Goal: Information Seeking & Learning: Learn about a topic

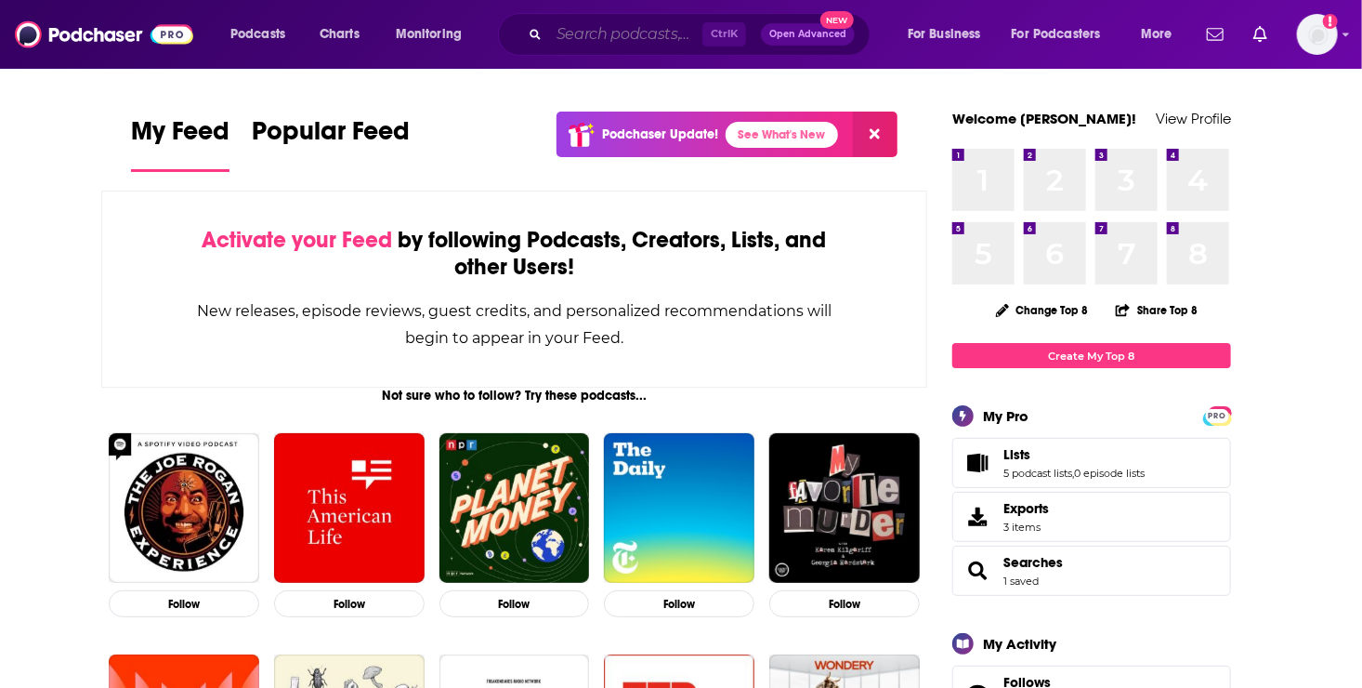
click at [638, 33] on input "Search podcasts, credits, & more..." at bounding box center [625, 35] width 153 height 30
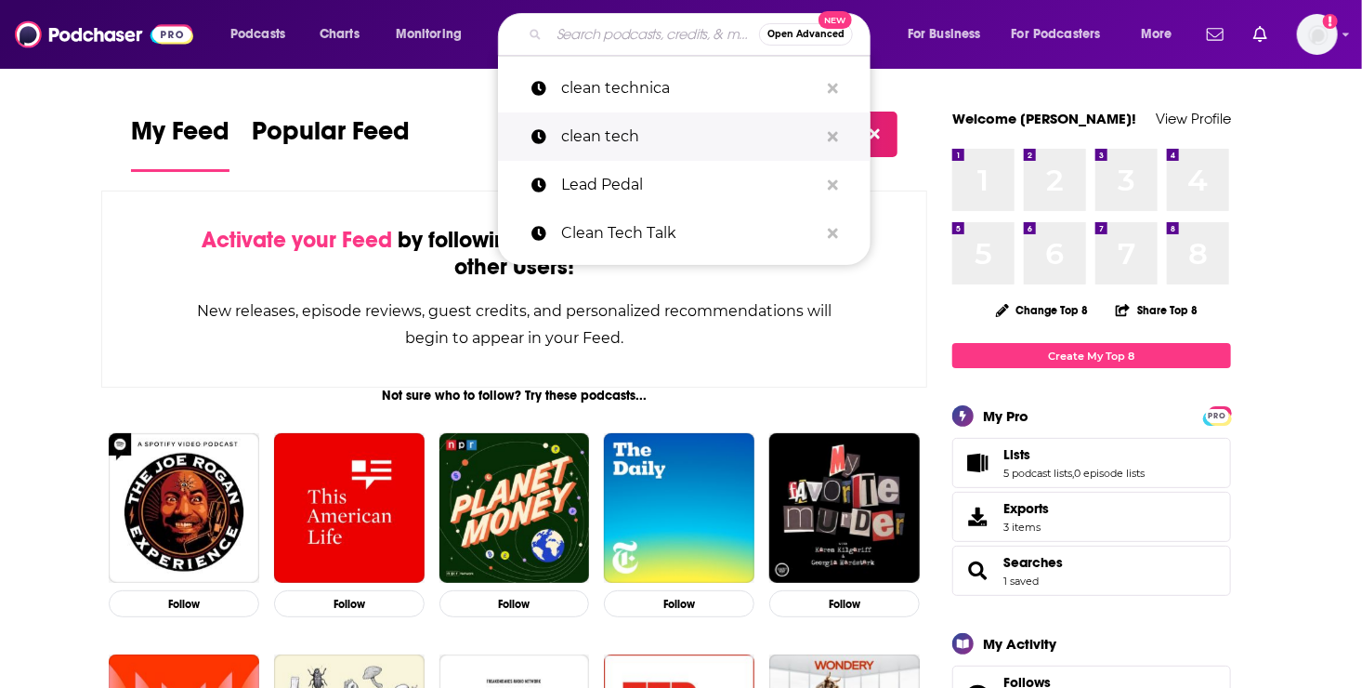
click at [613, 137] on p "clean tech" at bounding box center [689, 136] width 257 height 48
type input "clean tech"
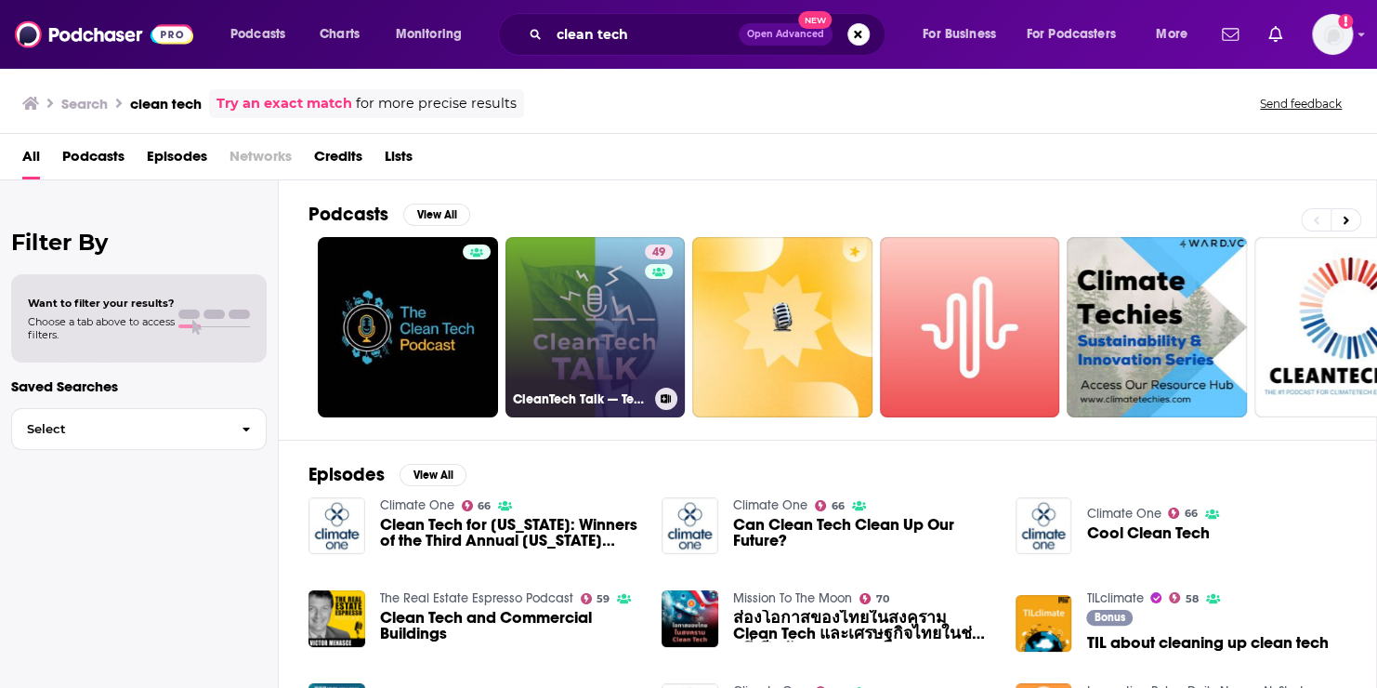
click at [554, 314] on link "49 CleanTech Talk — Tesla, Solar, Battery, Climate, AI, EV, & Other Tech News &…" at bounding box center [595, 327] width 180 height 180
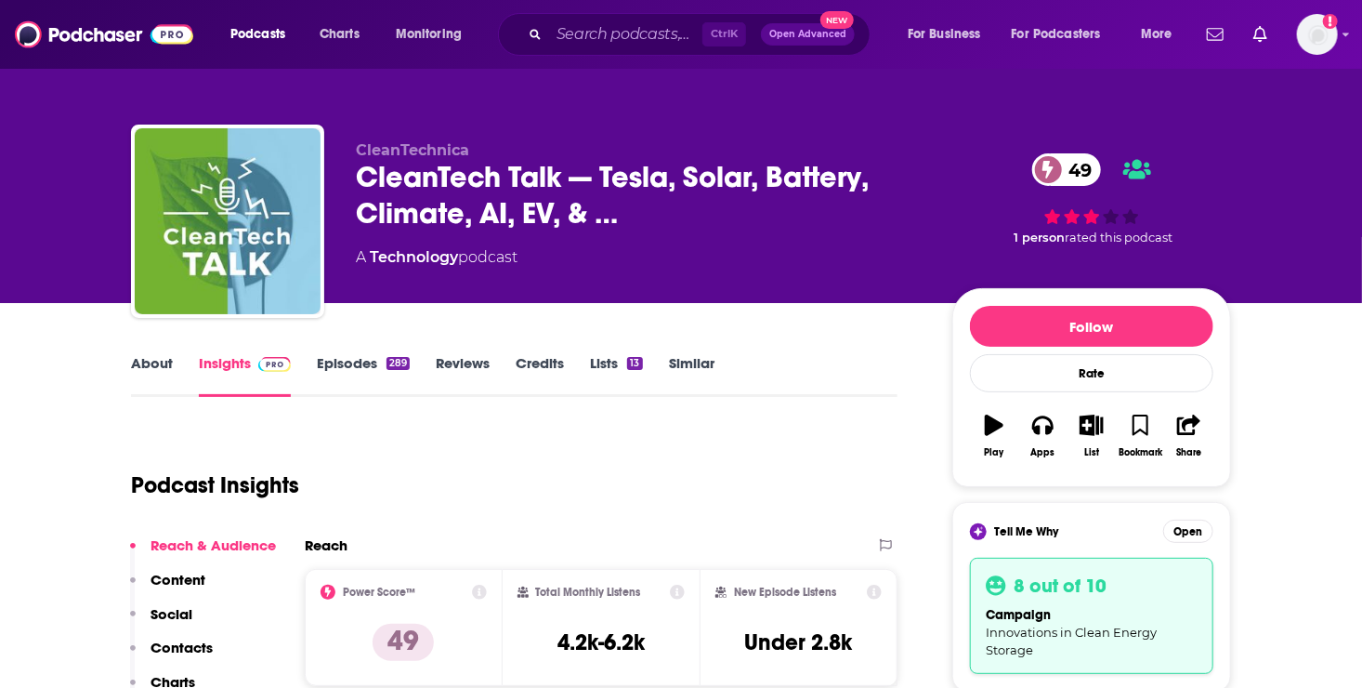
click at [353, 362] on link "Episodes 289" at bounding box center [363, 375] width 93 height 43
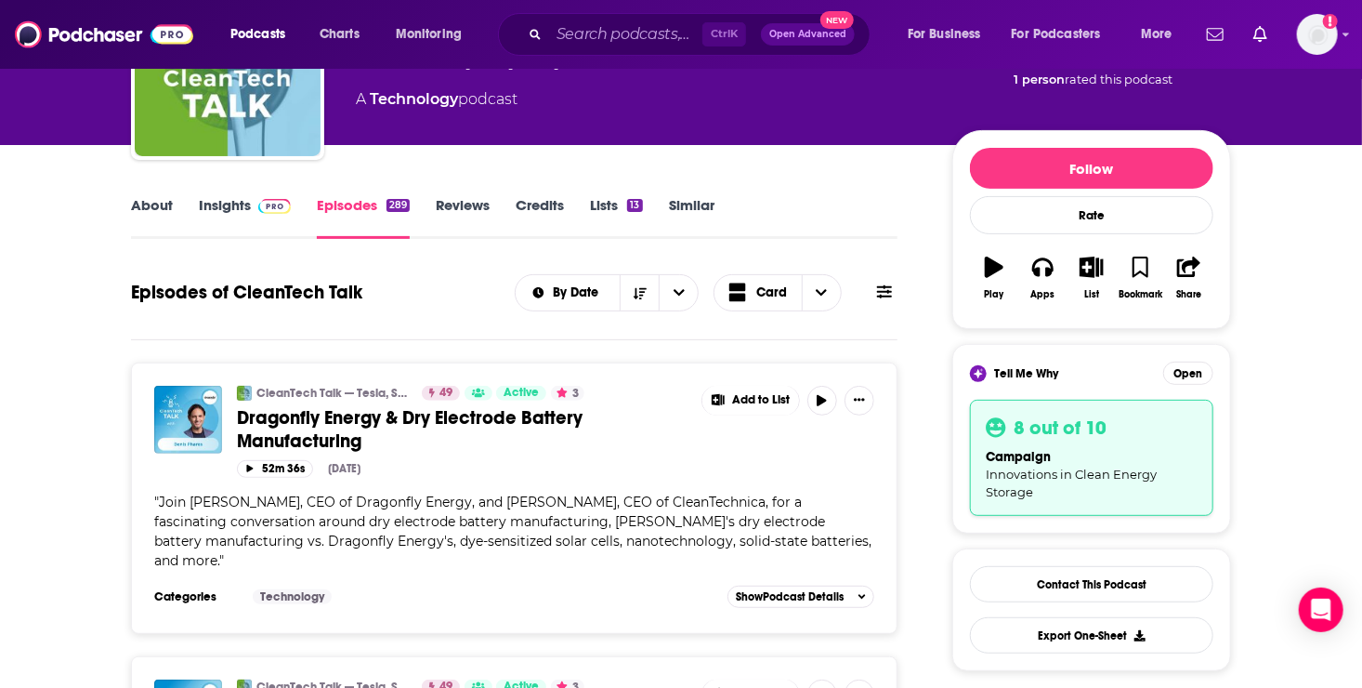
scroll to position [176, 0]
